Goal: Contribute content: Add original content to the website for others to see

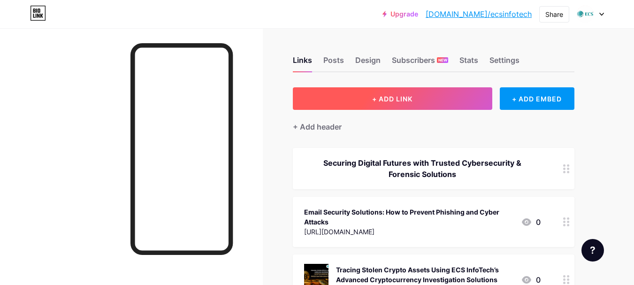
click at [389, 95] on span "+ ADD LINK" at bounding box center [392, 99] width 40 height 8
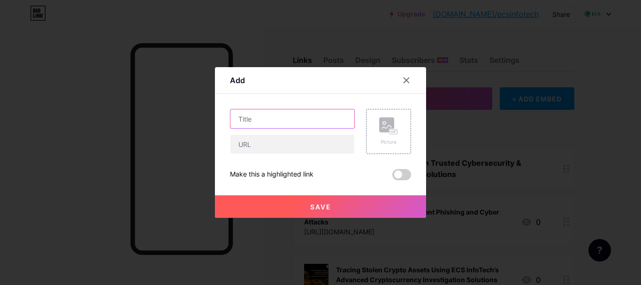
click at [266, 121] on input "text" at bounding box center [292, 118] width 124 height 19
paste input "The Ultimate Guide to Network Forensics in [GEOGRAPHIC_DATA]: Importance, Tools…"
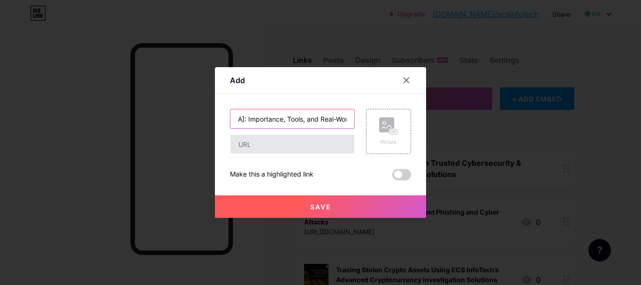
type input "The Ultimate Guide to Network Forensics in [GEOGRAPHIC_DATA]: Importance, Tools…"
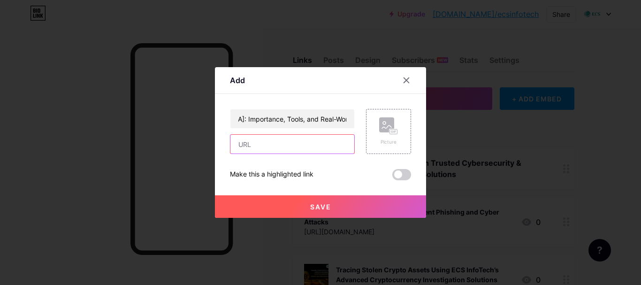
click at [265, 143] on input "text" at bounding box center [292, 144] width 124 height 19
click at [270, 148] on input "text" at bounding box center [292, 144] width 124 height 19
paste input "[URL][DOMAIN_NAME]"
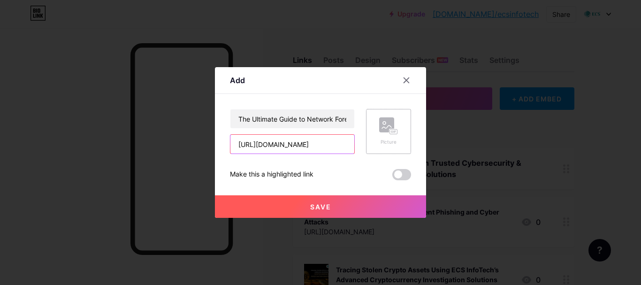
type input "[URL][DOMAIN_NAME]"
click at [391, 127] on icon at bounding box center [388, 125] width 19 height 17
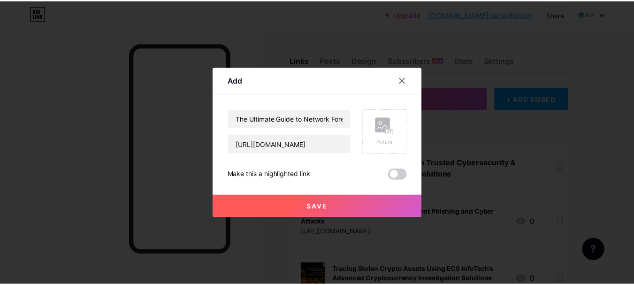
scroll to position [0, 0]
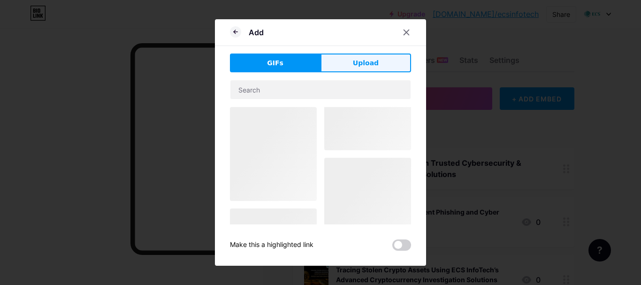
click at [368, 71] on button "Upload" at bounding box center [365, 62] width 91 height 19
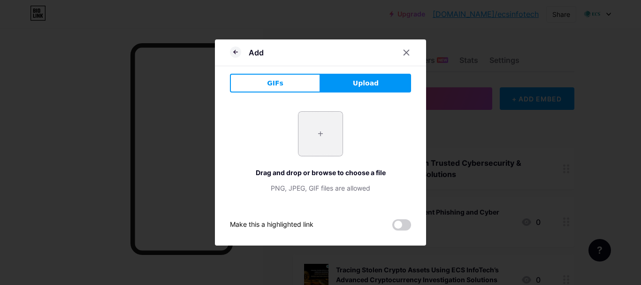
click at [317, 127] on input "file" at bounding box center [320, 134] width 44 height 44
type input "C:\fakepath\The Ultimate Guide to Network Forensics in [GEOGRAPHIC_DATA]- Impor…"
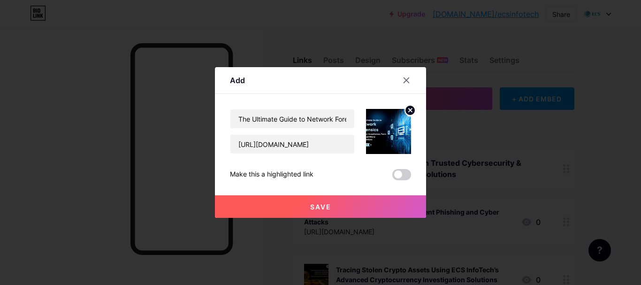
click at [325, 207] on span "Save" at bounding box center [320, 207] width 21 height 8
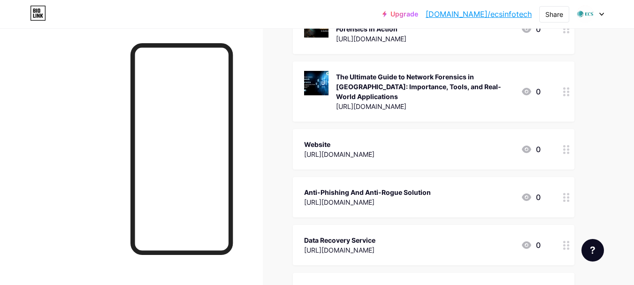
scroll to position [1126, 0]
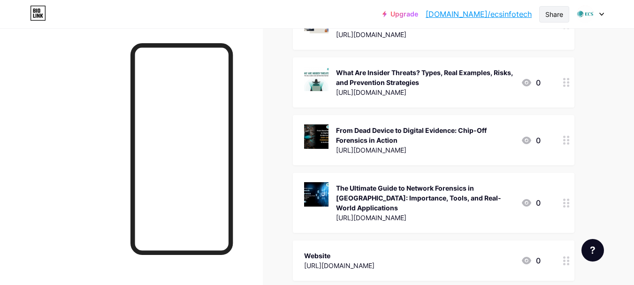
click at [553, 10] on div "Share" at bounding box center [554, 14] width 18 height 10
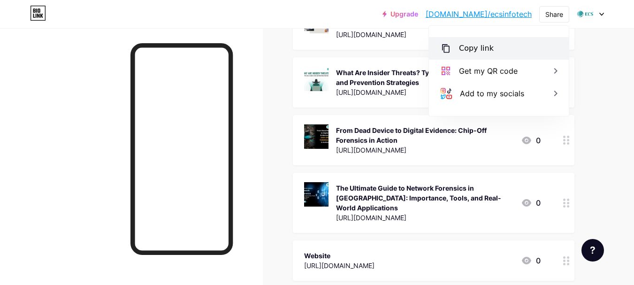
click at [471, 49] on div "Copy link" at bounding box center [476, 48] width 35 height 11
